Goal: Find contact information: Find contact information

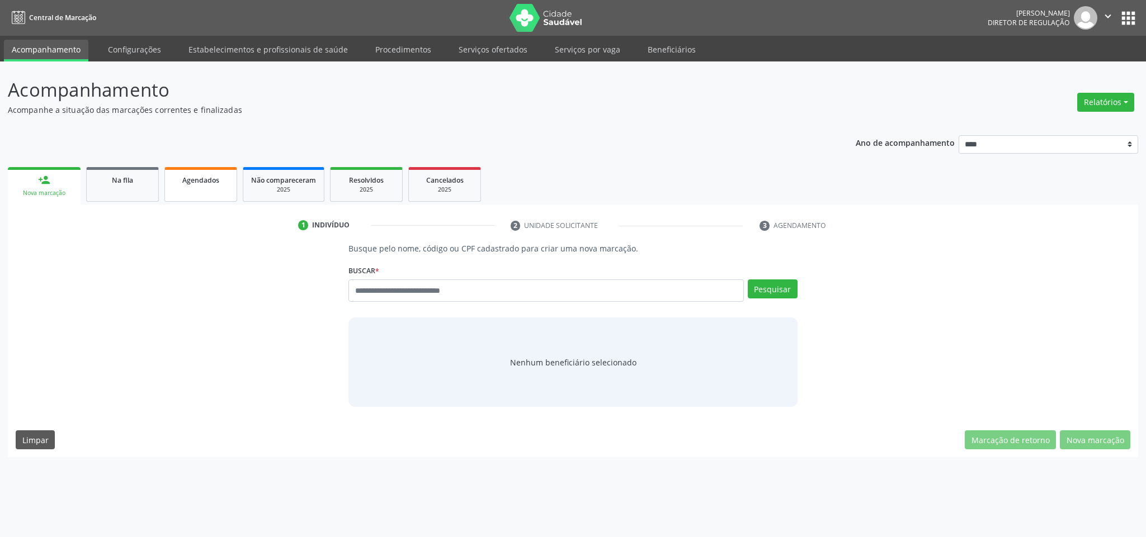
click at [209, 183] on div "Agendados" at bounding box center [201, 180] width 56 height 12
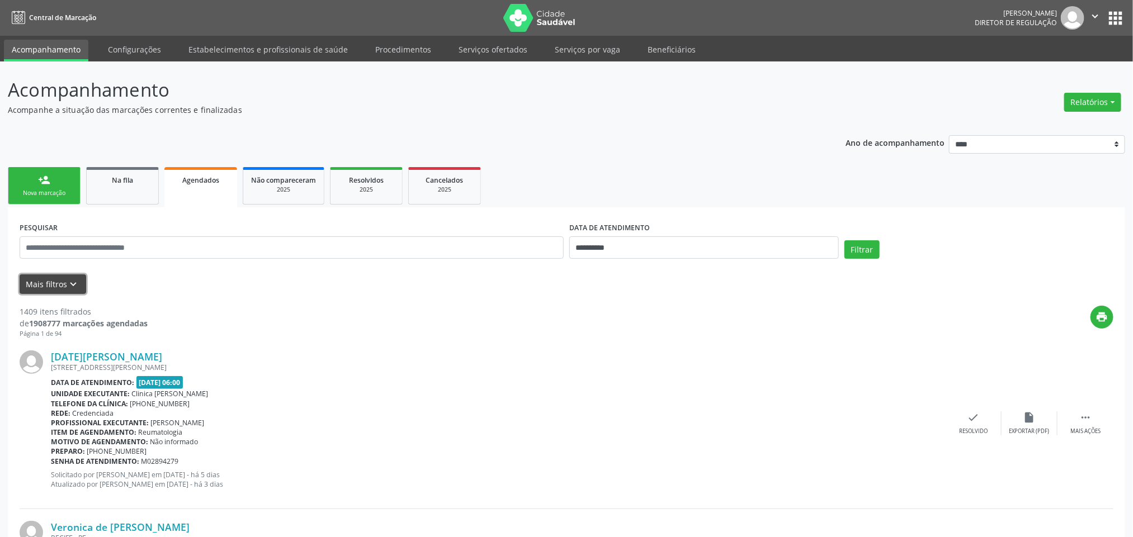
click at [68, 286] on icon "keyboard_arrow_down" at bounding box center [74, 284] width 12 height 12
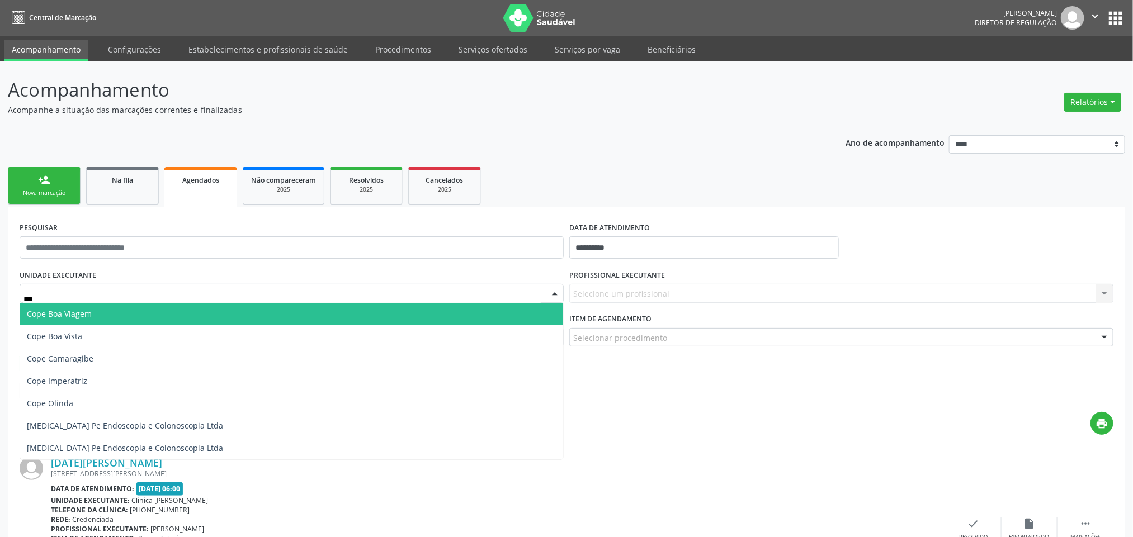
click at [101, 312] on span "Cope Boa Viagem" at bounding box center [291, 314] width 543 height 22
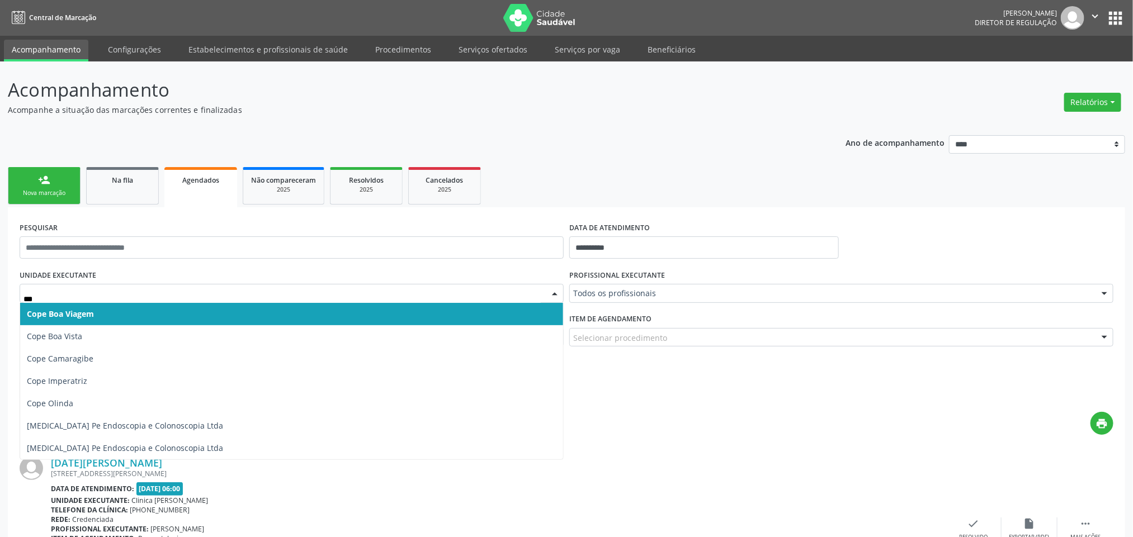
type input "****"
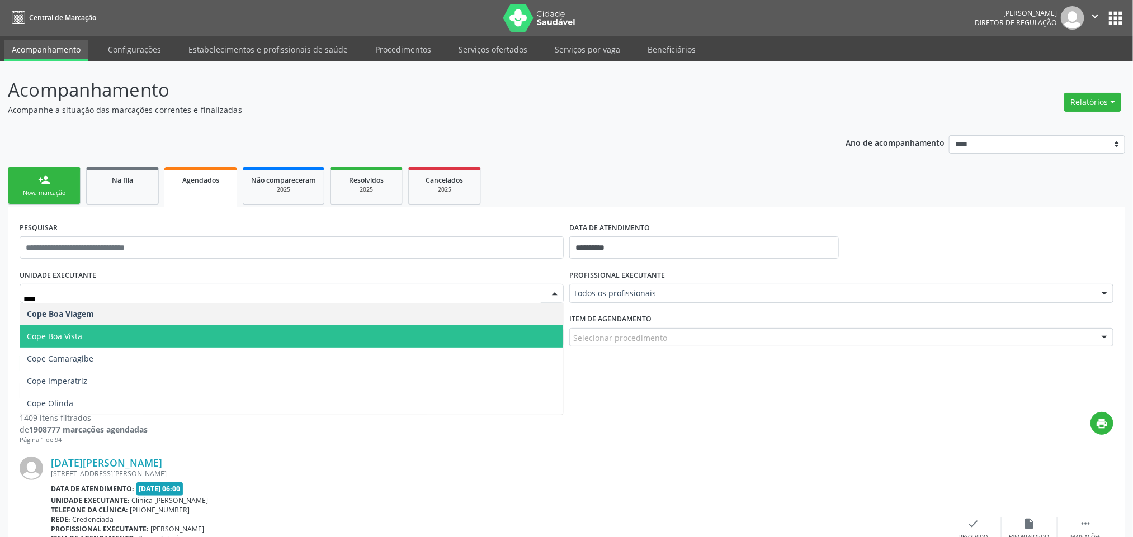
click at [74, 334] on span "Cope Boa Vista" at bounding box center [54, 336] width 55 height 11
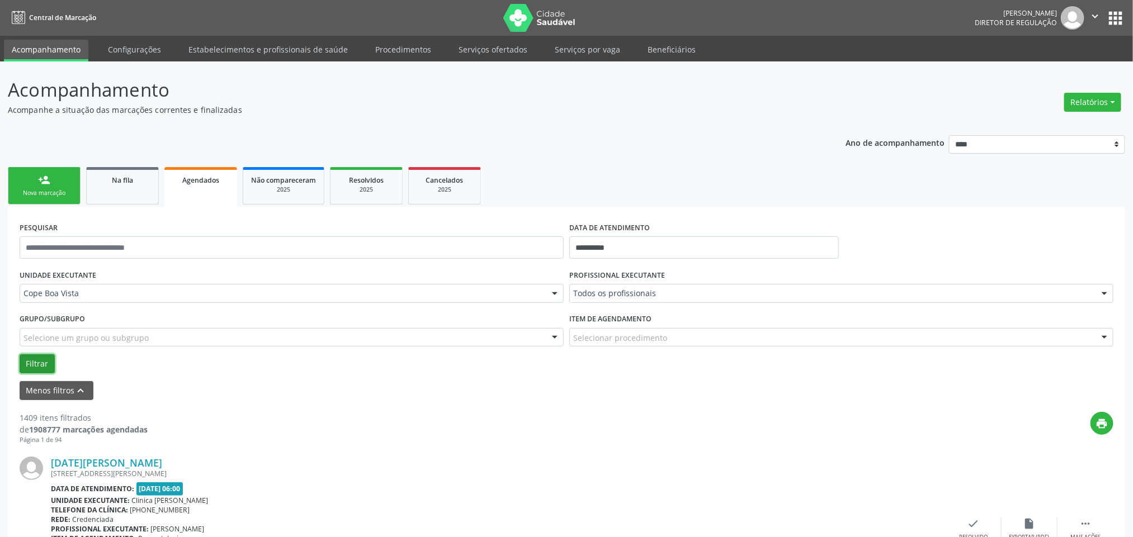
click at [52, 361] on button "Filtrar" at bounding box center [37, 364] width 35 height 19
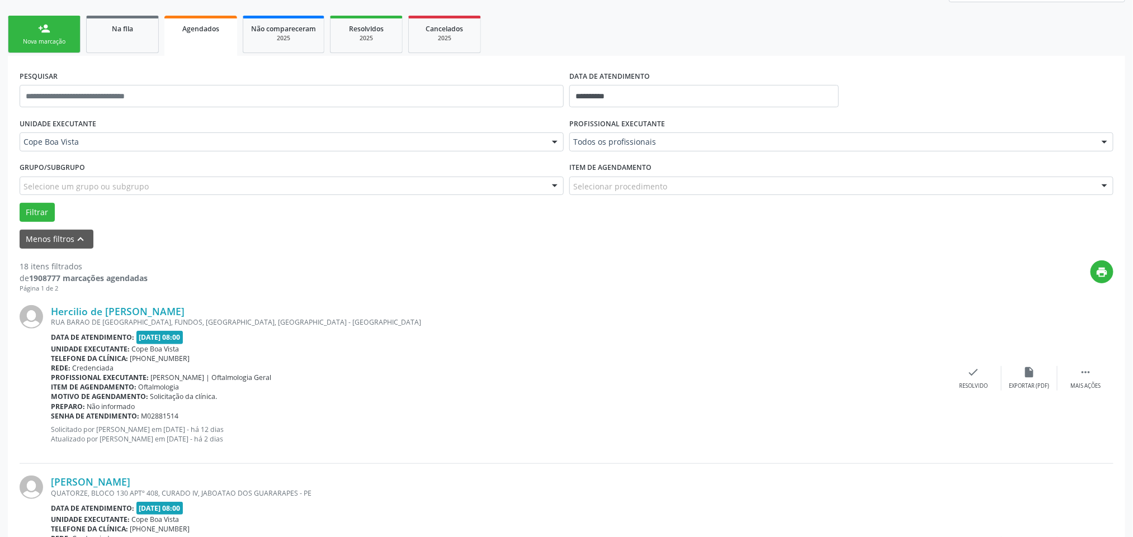
scroll to position [168, 0]
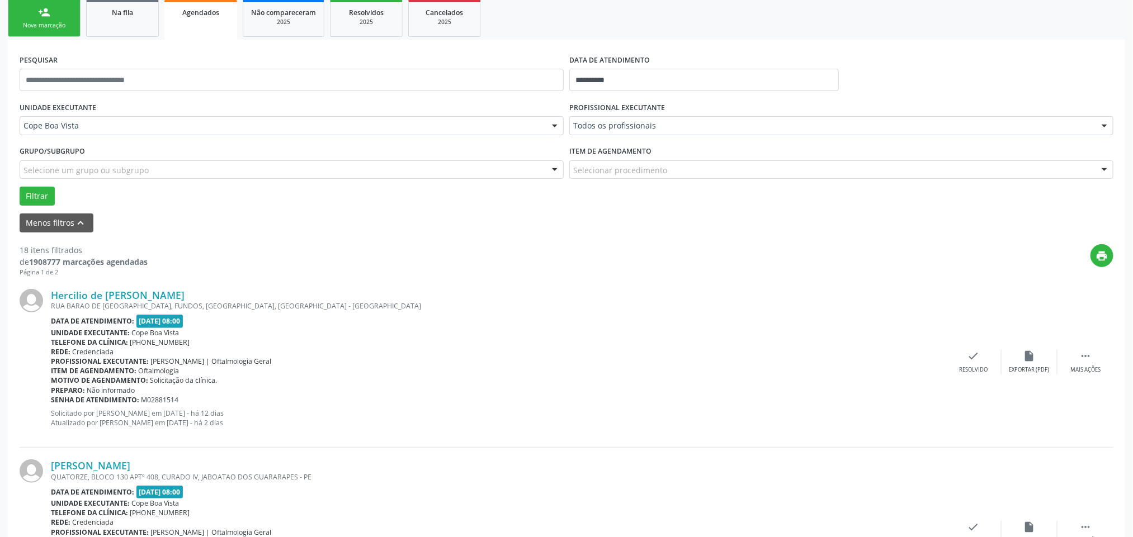
drag, startPoint x: 180, startPoint y: 342, endPoint x: 52, endPoint y: 343, distance: 128.1
click at [52, 343] on div "Telefone da clínica: [PHONE_NUMBER]" at bounding box center [498, 343] width 895 height 10
copy div "Telefone da clínica: [PHONE_NUMBER]"
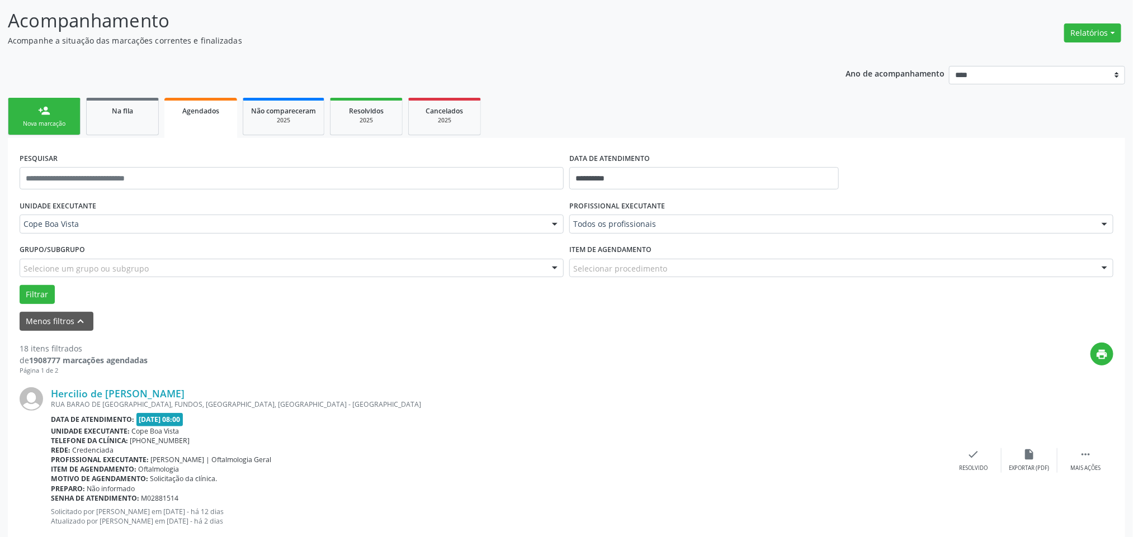
scroll to position [0, 0]
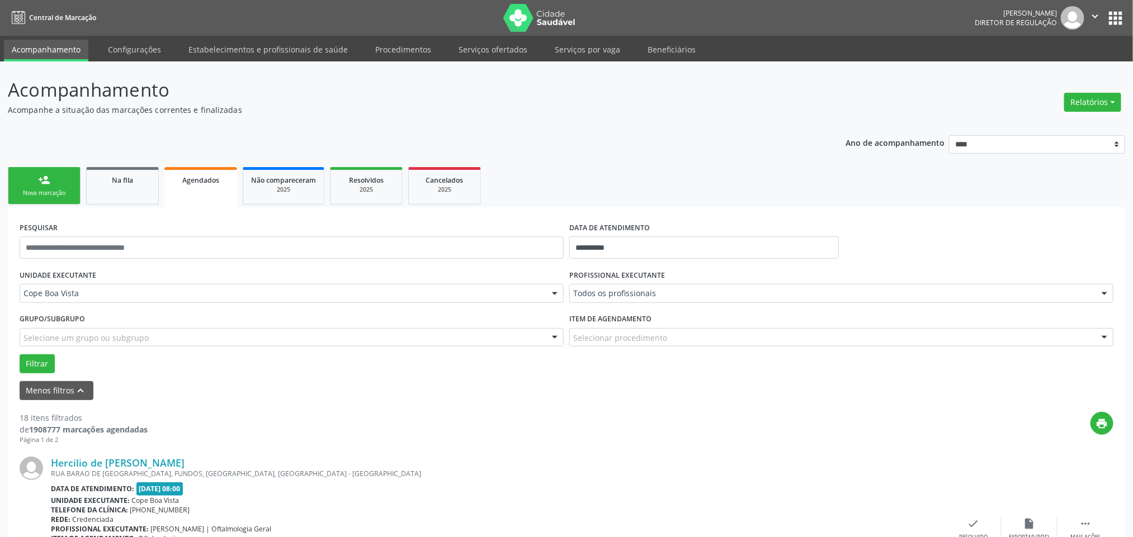
click at [1095, 10] on icon "" at bounding box center [1095, 16] width 12 height 12
click at [1044, 72] on link "Sair" at bounding box center [1066, 68] width 77 height 16
